Goal: Information Seeking & Learning: Learn about a topic

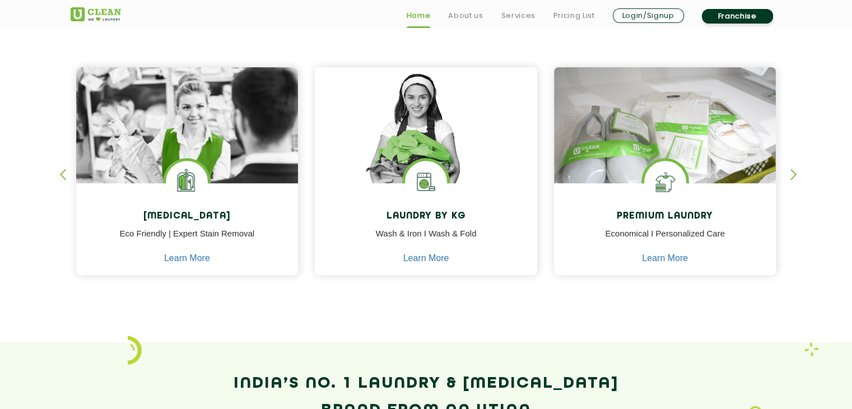
scroll to position [464, 0]
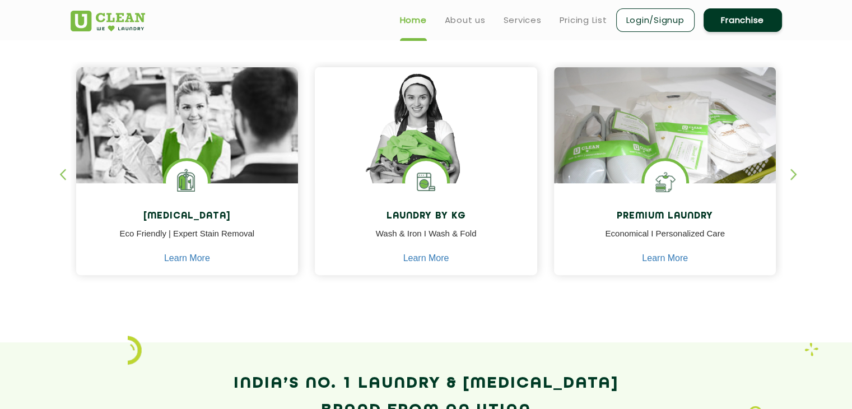
click at [644, 309] on section "Our Services [MEDICAL_DATA] Eco Friendly | Expert Stain Removal Learn More [MED…" at bounding box center [426, 156] width 852 height 374
click at [318, 297] on div at bounding box center [426, 294] width 711 height 11
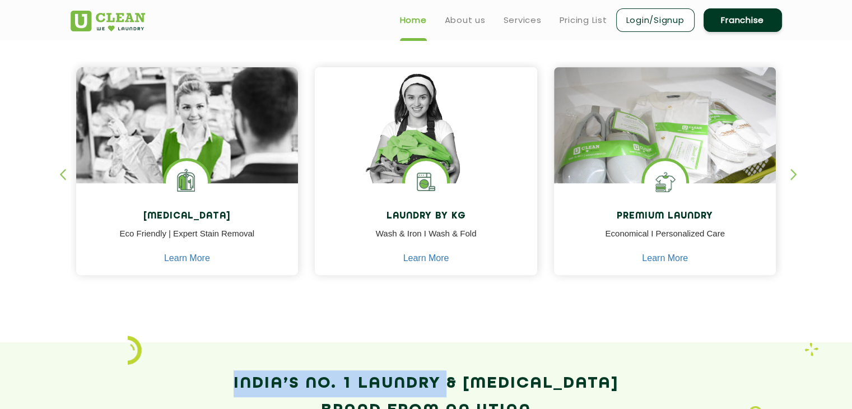
drag, startPoint x: 318, startPoint y: 297, endPoint x: 464, endPoint y: 367, distance: 161.8
click at [464, 367] on app-our-services "Our Services [MEDICAL_DATA] Eco Friendly | Expert Stain Removal Learn More [MED…" at bounding box center [426, 222] width 852 height 507
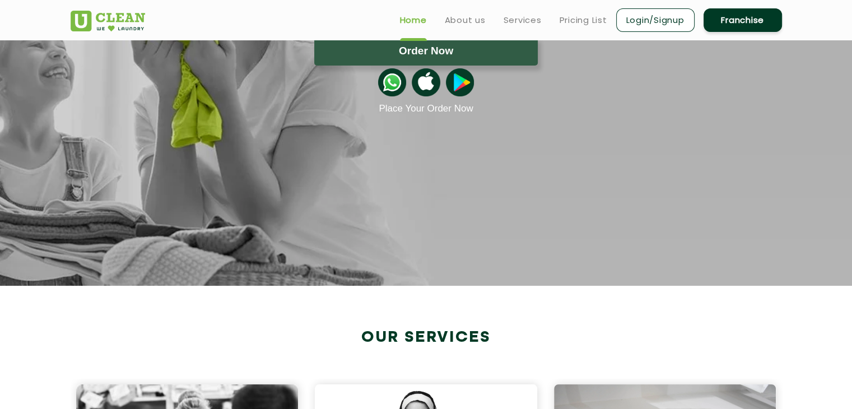
scroll to position [0, 0]
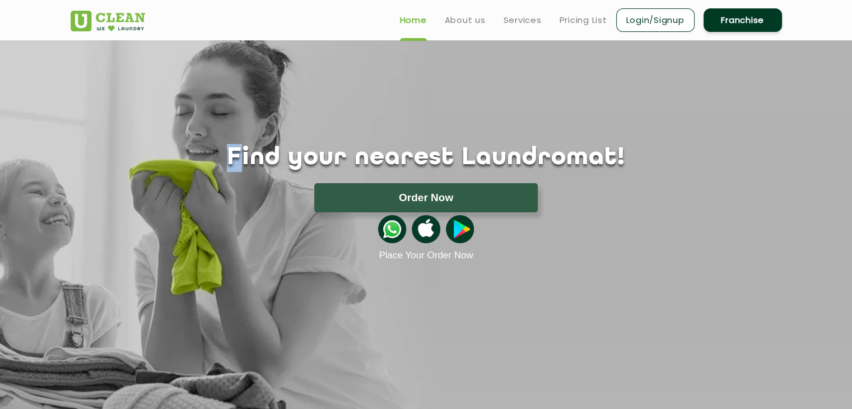
drag, startPoint x: 240, startPoint y: 57, endPoint x: 277, endPoint y: -43, distance: 106.3
click at [277, 0] on html "Home About us Services Pricing List Login/Signup Franchise Home About us Franch…" at bounding box center [426, 204] width 852 height 409
click at [580, 11] on ul "Home About us Services Pricing List Login/Signup Franchise" at bounding box center [586, 20] width 391 height 26
click at [578, 22] on link "Pricing List" at bounding box center [584, 19] width 48 height 13
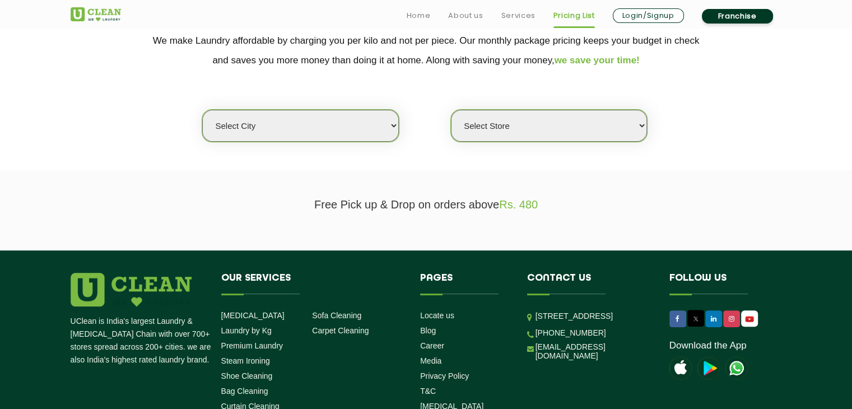
scroll to position [246, 0]
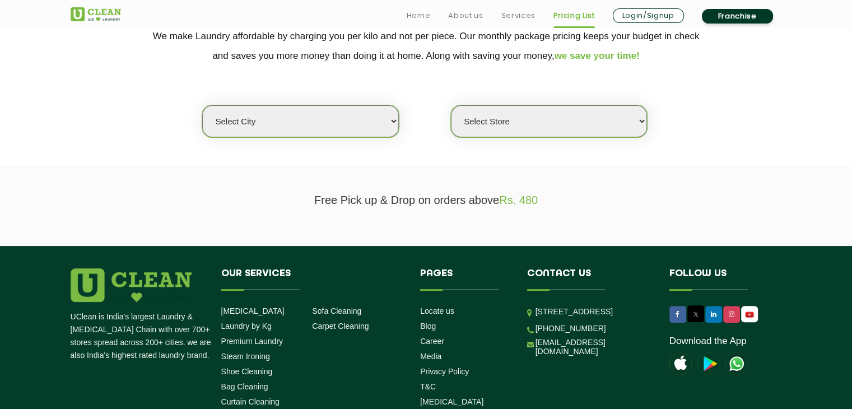
click at [378, 122] on select "Select city [GEOGRAPHIC_DATA] [GEOGRAPHIC_DATA] [GEOGRAPHIC_DATA] [GEOGRAPHIC_D…" at bounding box center [300, 121] width 196 height 32
select select "64"
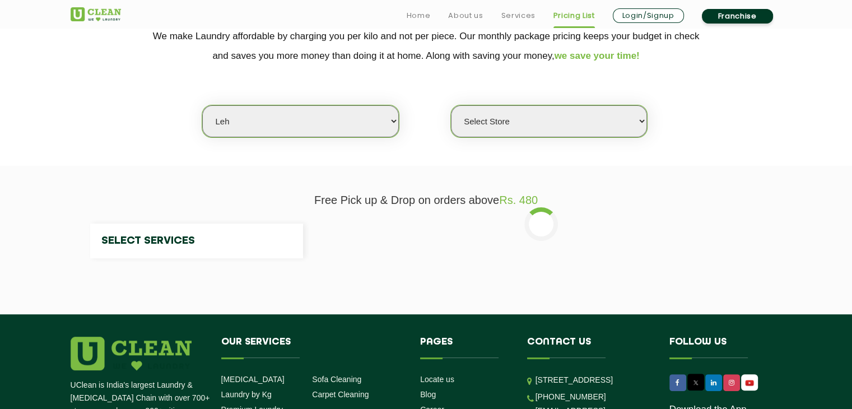
click at [305, 115] on select "Select city [GEOGRAPHIC_DATA] [GEOGRAPHIC_DATA] [GEOGRAPHIC_DATA] [GEOGRAPHIC_D…" at bounding box center [300, 121] width 196 height 32
select select "0"
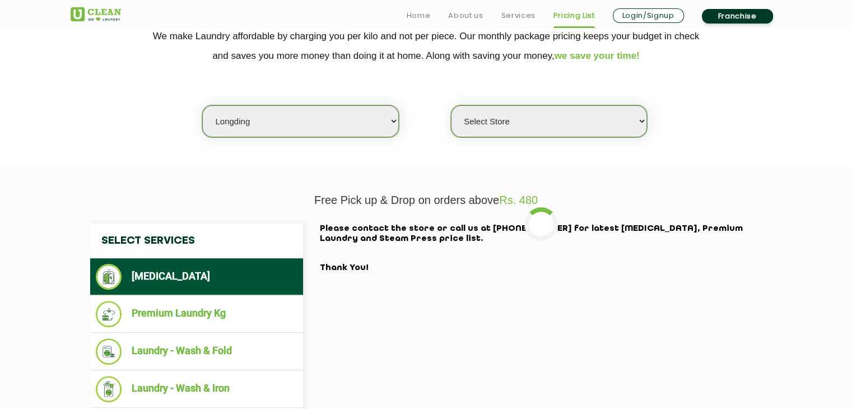
select select "14"
select select "0"
select select "31"
select select "0"
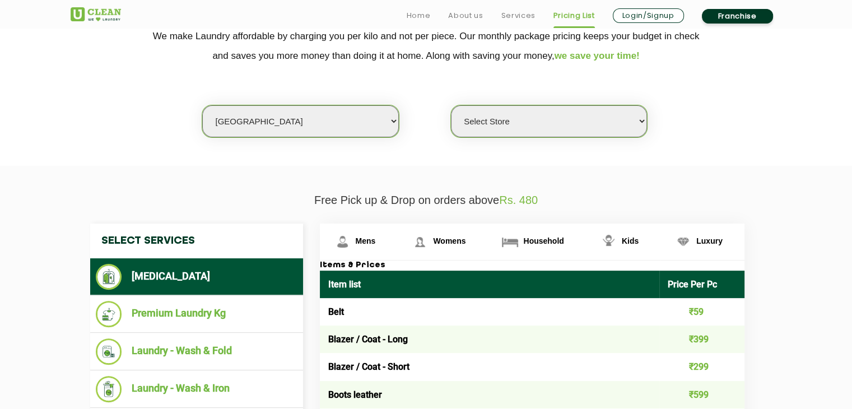
click at [397, 122] on select "Select city [GEOGRAPHIC_DATA] [GEOGRAPHIC_DATA] [GEOGRAPHIC_DATA] [GEOGRAPHIC_D…" at bounding box center [300, 121] width 196 height 32
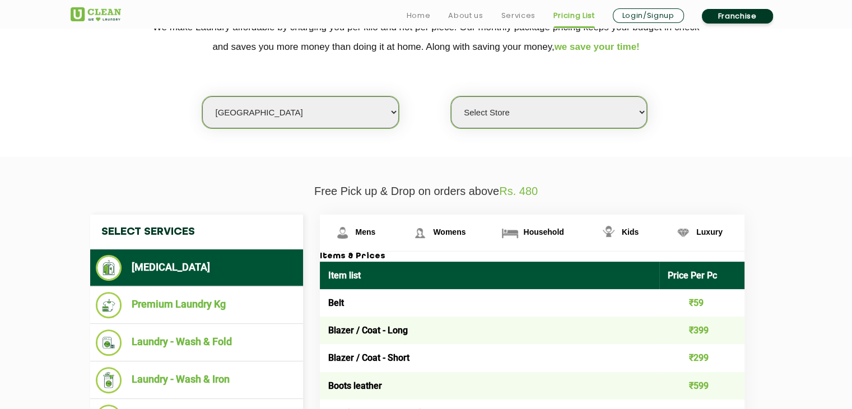
scroll to position [255, 0]
select select "143"
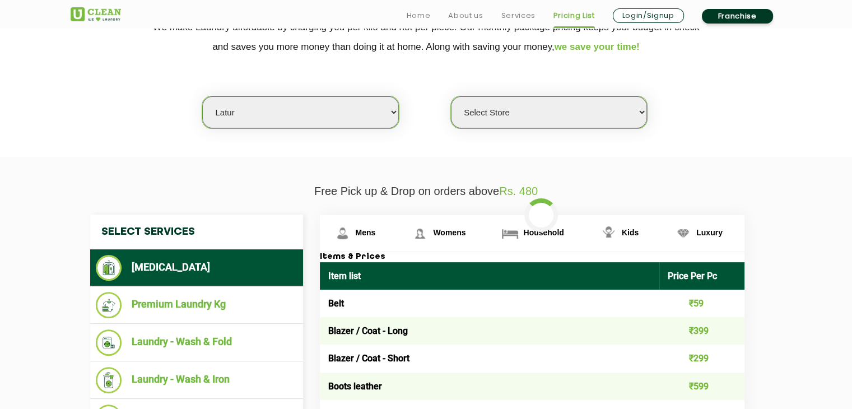
select select "0"
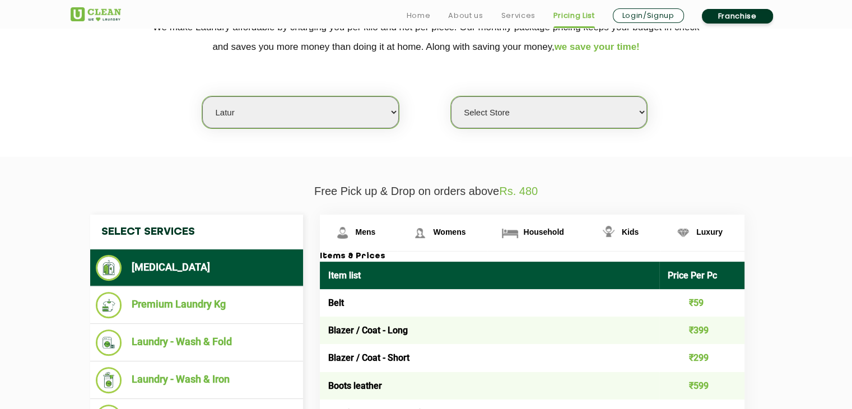
click at [397, 110] on select "Select city [GEOGRAPHIC_DATA] [GEOGRAPHIC_DATA] [GEOGRAPHIC_DATA] [GEOGRAPHIC_D…" at bounding box center [300, 112] width 196 height 32
select select "14"
click at [202, 96] on select "Select city [GEOGRAPHIC_DATA] [GEOGRAPHIC_DATA] [GEOGRAPHIC_DATA] [GEOGRAPHIC_D…" at bounding box center [300, 112] width 196 height 32
click at [639, 115] on select "Select Store UClean Aliganj UClean Hazratganj [GEOGRAPHIC_DATA] [GEOGRAPHIC_DAT…" at bounding box center [549, 112] width 196 height 32
click at [451, 96] on select "Select Store UClean Aliganj UClean Hazratganj [GEOGRAPHIC_DATA] [GEOGRAPHIC_DAT…" at bounding box center [549, 112] width 196 height 32
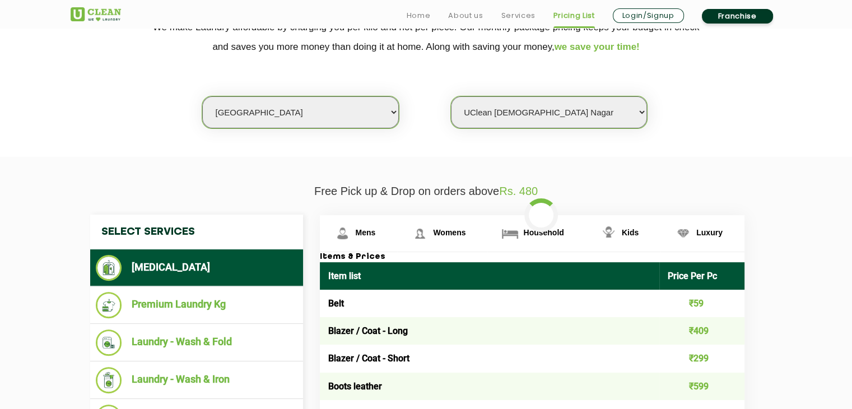
select select "482"
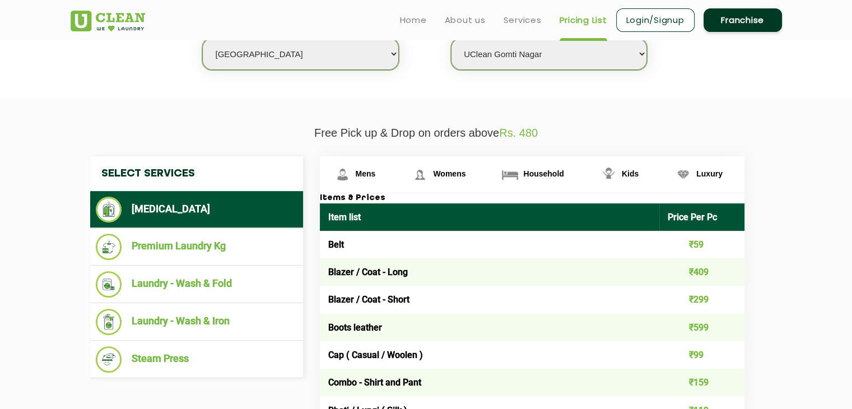
scroll to position [315, 0]
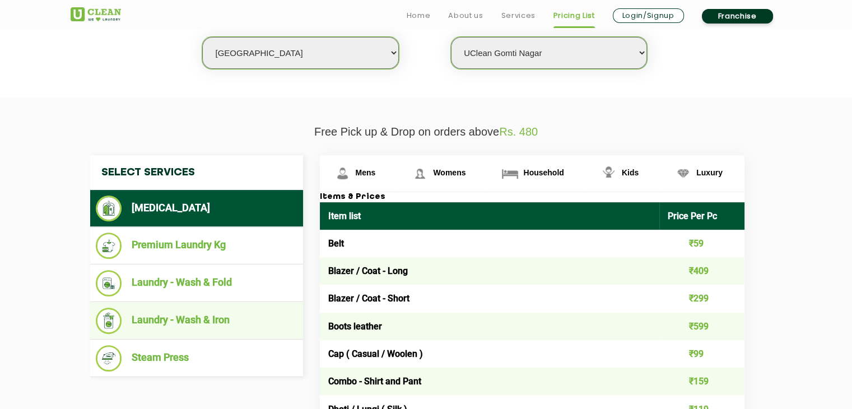
click at [212, 310] on li "Laundry - Wash & Iron" at bounding box center [197, 321] width 202 height 26
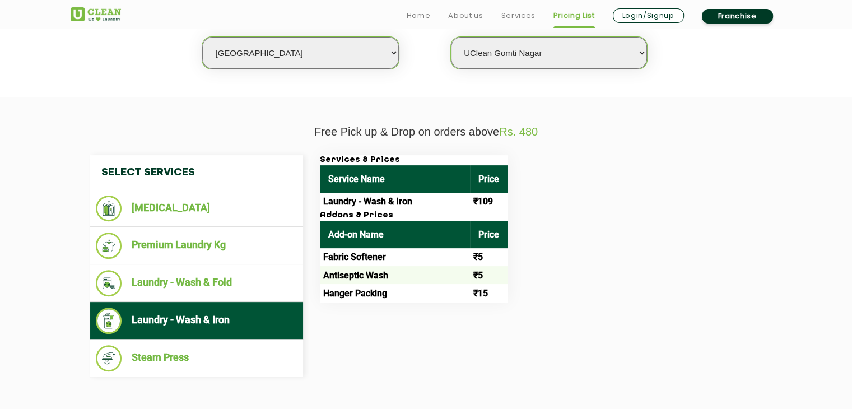
click at [429, 209] on td "Laundry - Wash & Iron" at bounding box center [395, 202] width 150 height 18
click at [426, 202] on td "Laundry - Wash & Iron" at bounding box center [395, 202] width 150 height 18
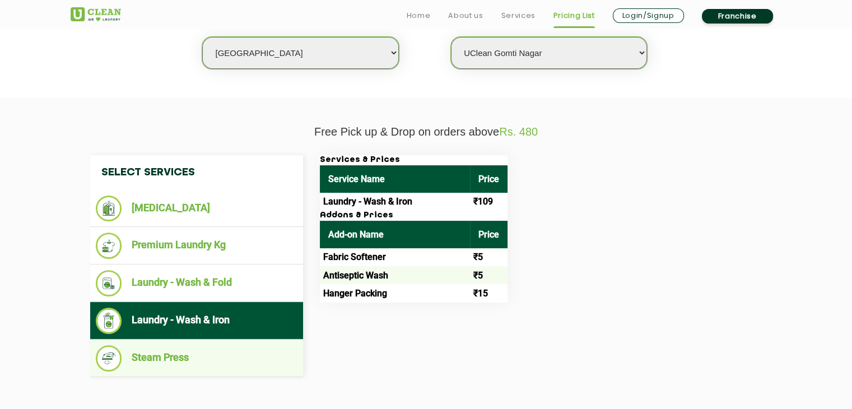
click at [207, 356] on li "Steam Press" at bounding box center [197, 358] width 202 height 26
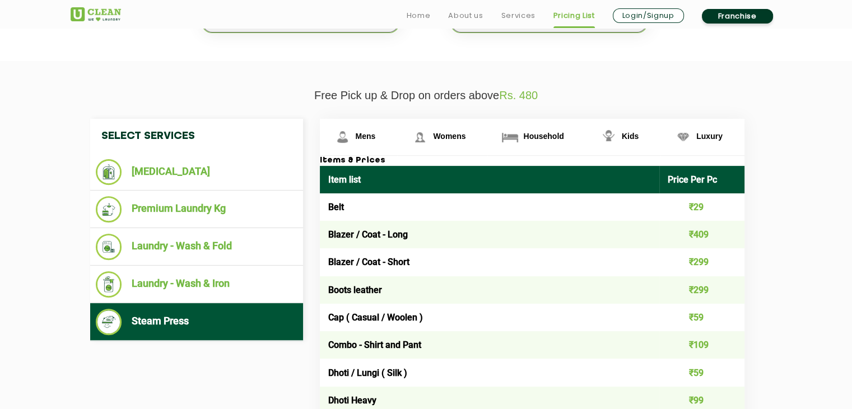
scroll to position [392, 0]
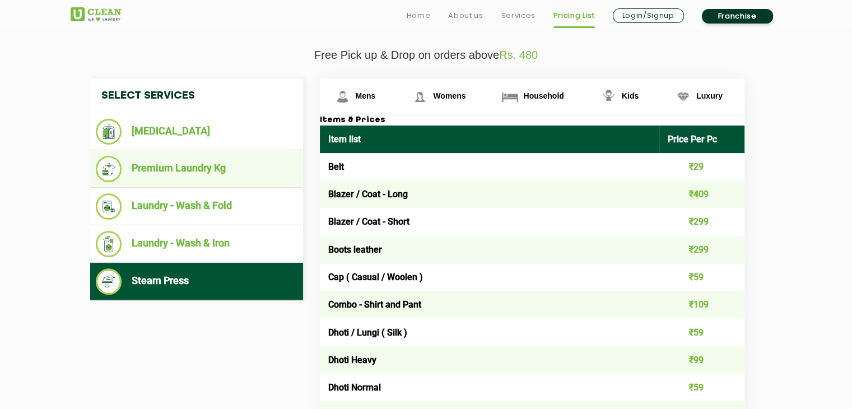
click at [229, 158] on li "Premium Laundry Kg" at bounding box center [197, 169] width 202 height 26
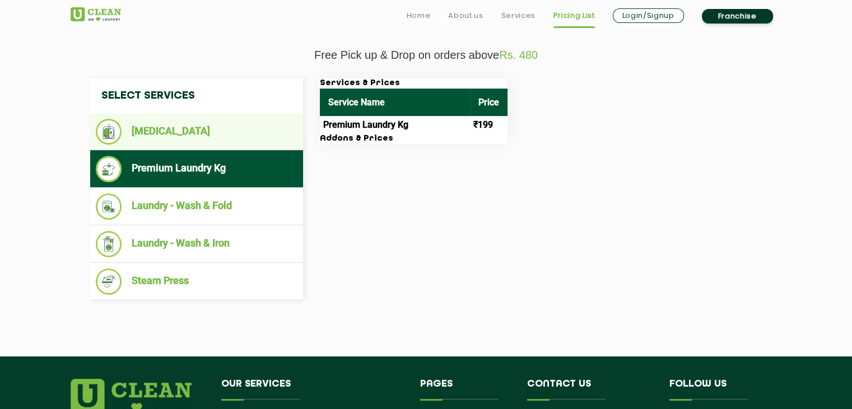
click at [199, 137] on li "[MEDICAL_DATA]" at bounding box center [197, 132] width 202 height 26
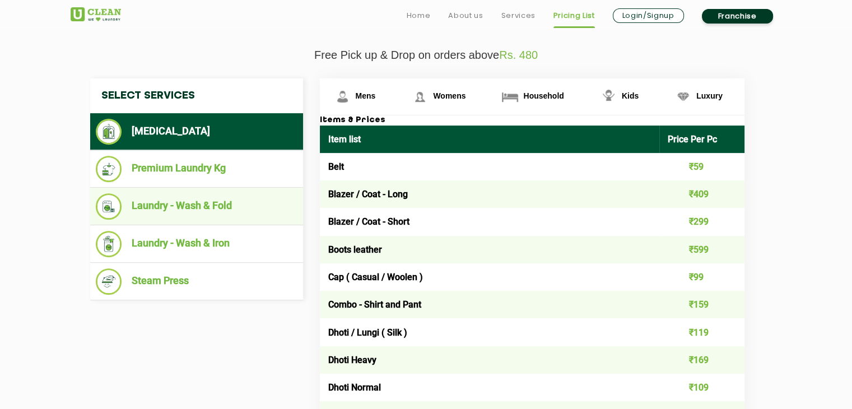
click at [197, 200] on li "Laundry - Wash & Fold" at bounding box center [197, 206] width 202 height 26
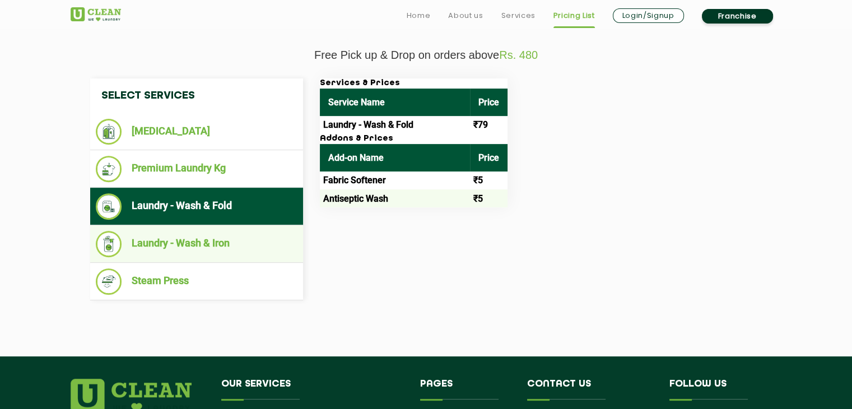
click at [204, 237] on li "Laundry - Wash & Iron" at bounding box center [197, 244] width 202 height 26
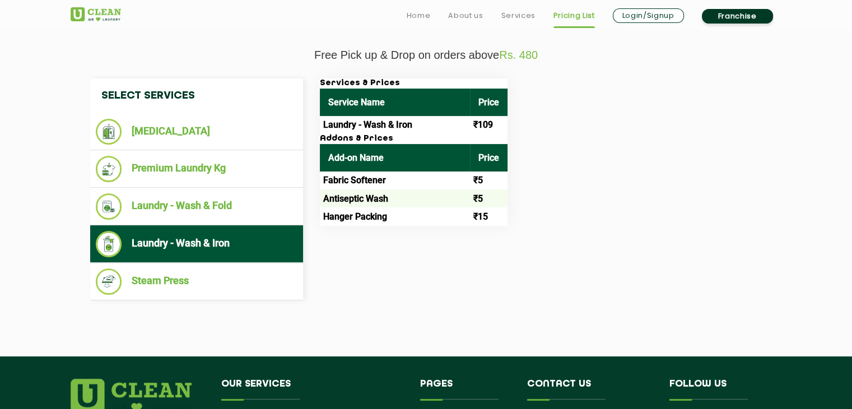
click at [624, 206] on div "Services & Prices Service Name Price Laundry - Wash & Iron ₹109 Addons & Prices…" at bounding box center [540, 151] width 459 height 147
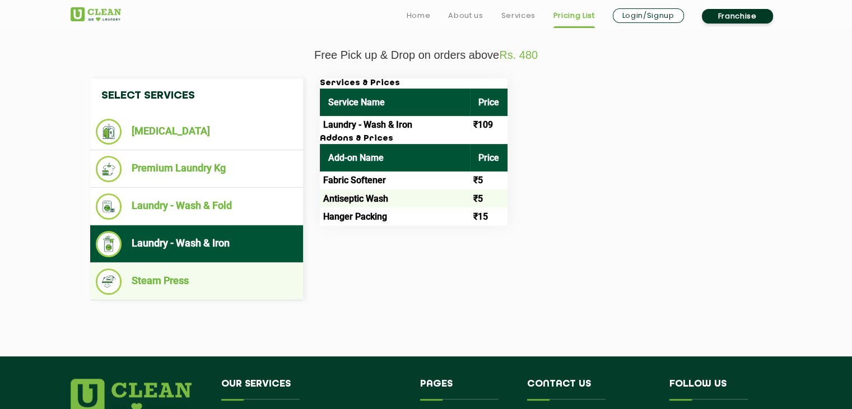
click at [165, 284] on li "Steam Press" at bounding box center [197, 281] width 202 height 26
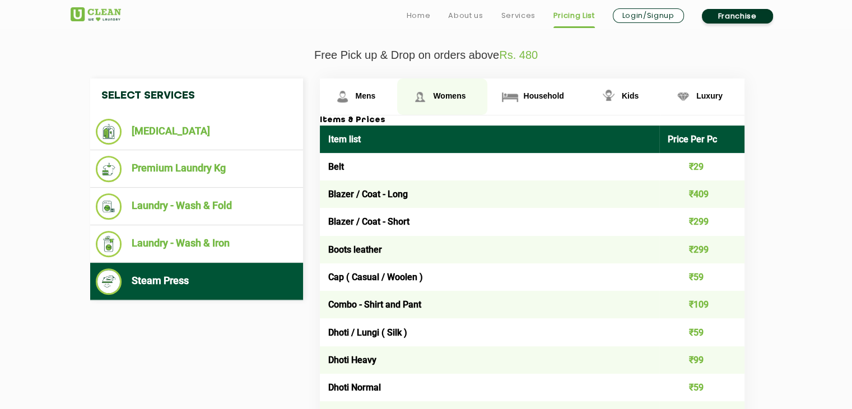
click at [451, 88] on link "Womens" at bounding box center [442, 96] width 90 height 36
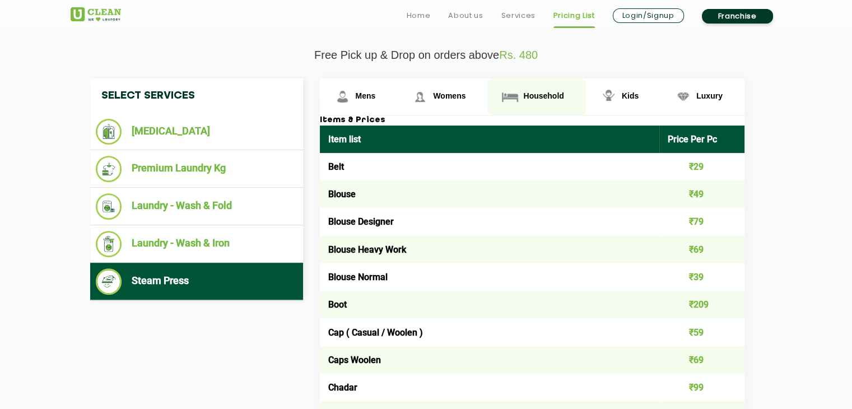
click at [523, 92] on span "Household" at bounding box center [543, 95] width 40 height 9
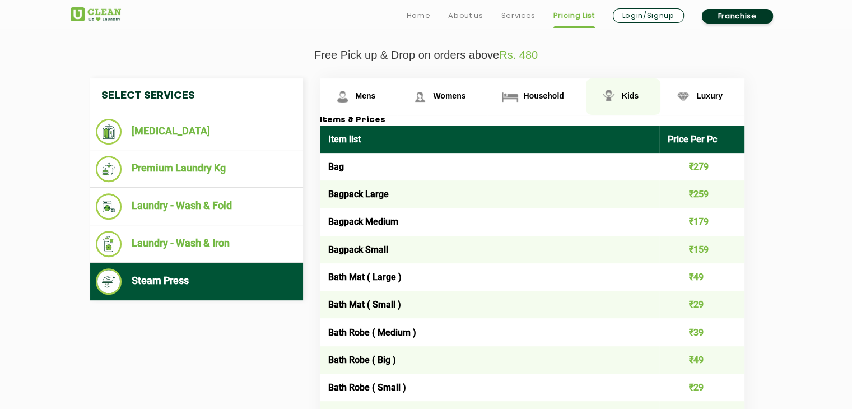
click at [639, 95] on link "Kids" at bounding box center [623, 96] width 74 height 36
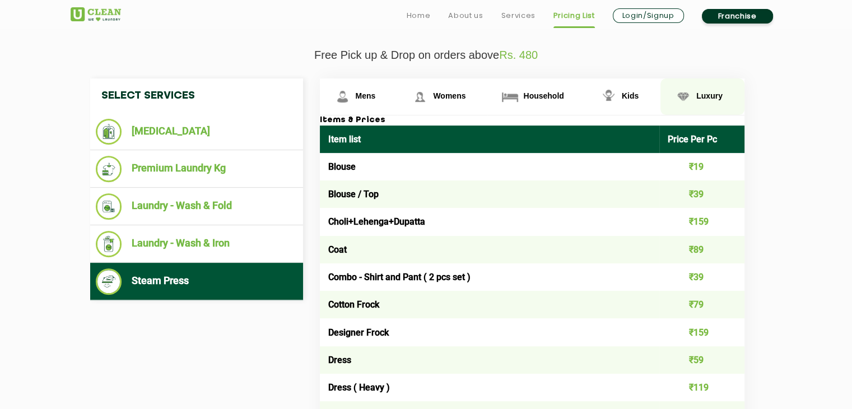
click at [708, 97] on span "Luxury" at bounding box center [709, 95] width 26 height 9
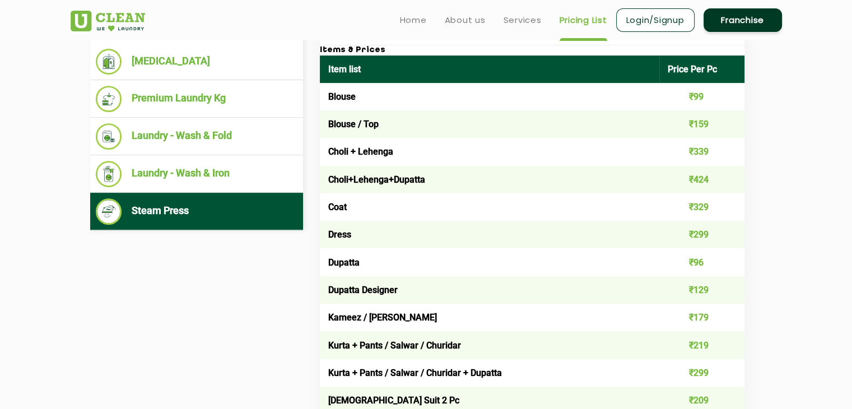
scroll to position [464, 0]
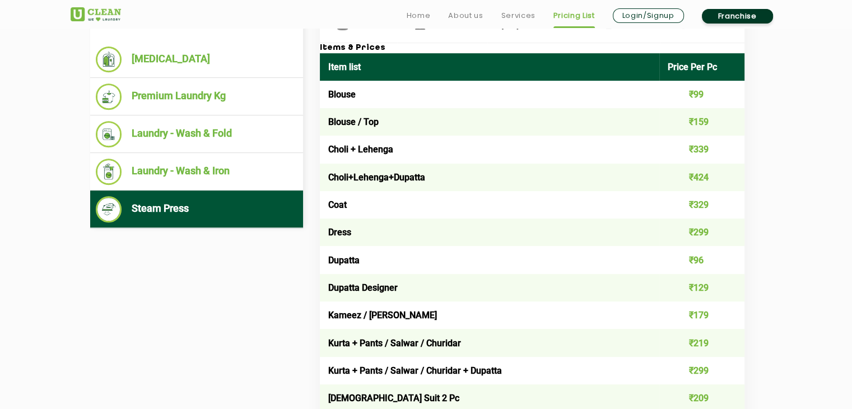
click at [657, 218] on td "Dress" at bounding box center [490, 231] width 340 height 27
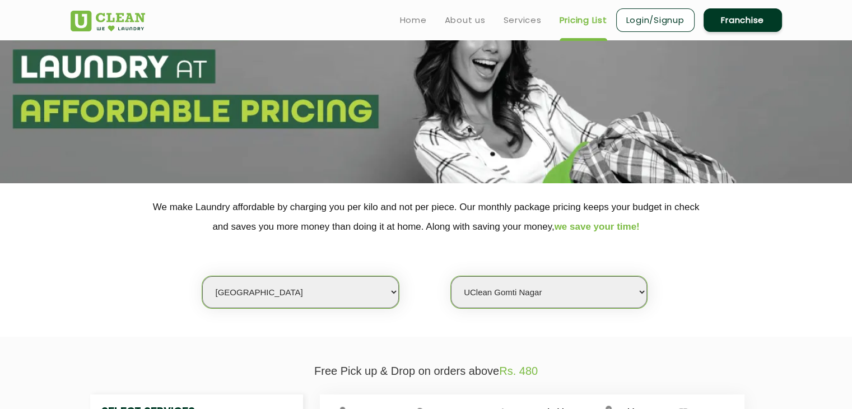
scroll to position [0, 0]
